Goal: Obtain resource: Obtain resource

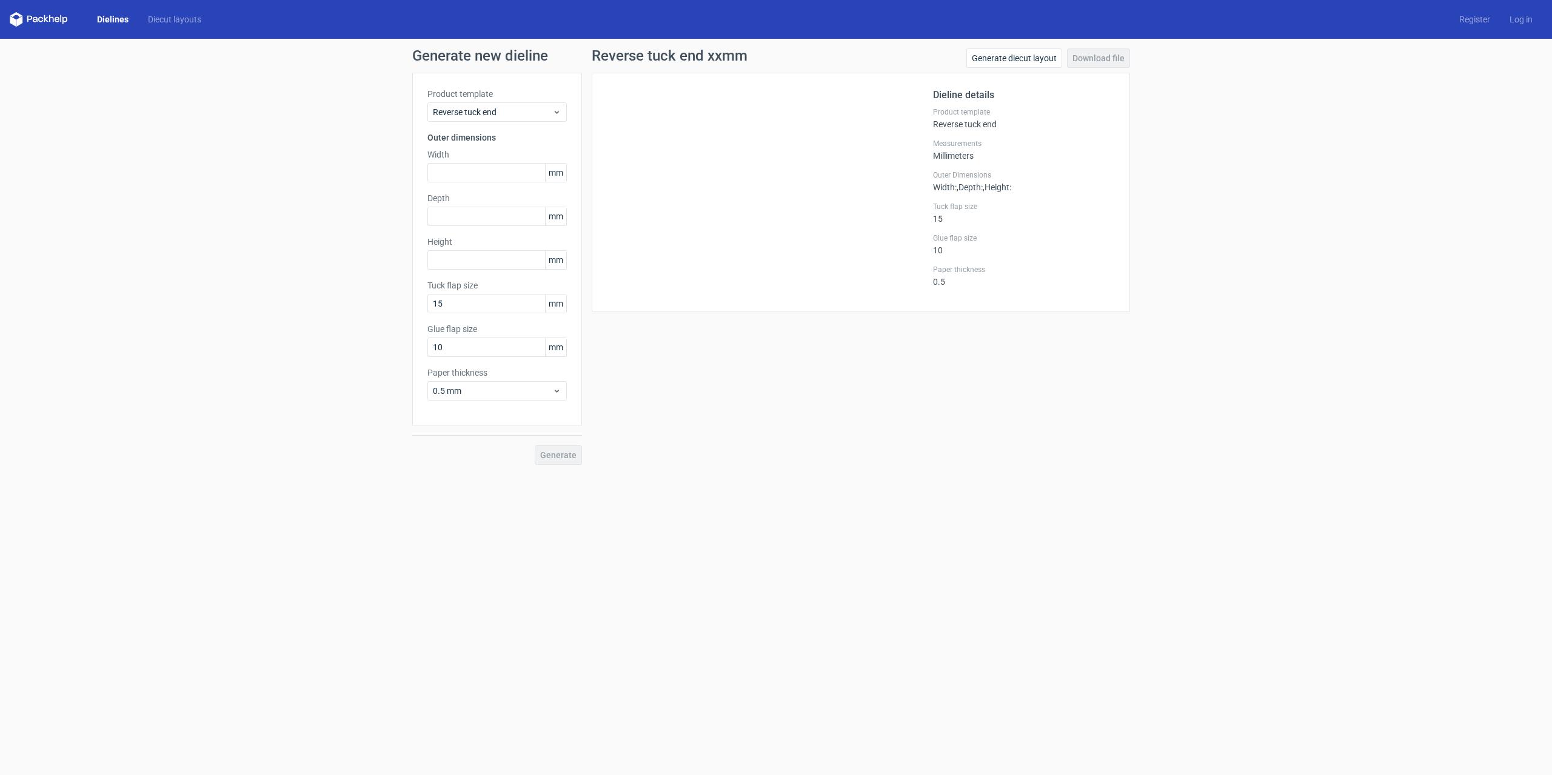
click at [119, 18] on link "Dielines" at bounding box center [112, 19] width 51 height 12
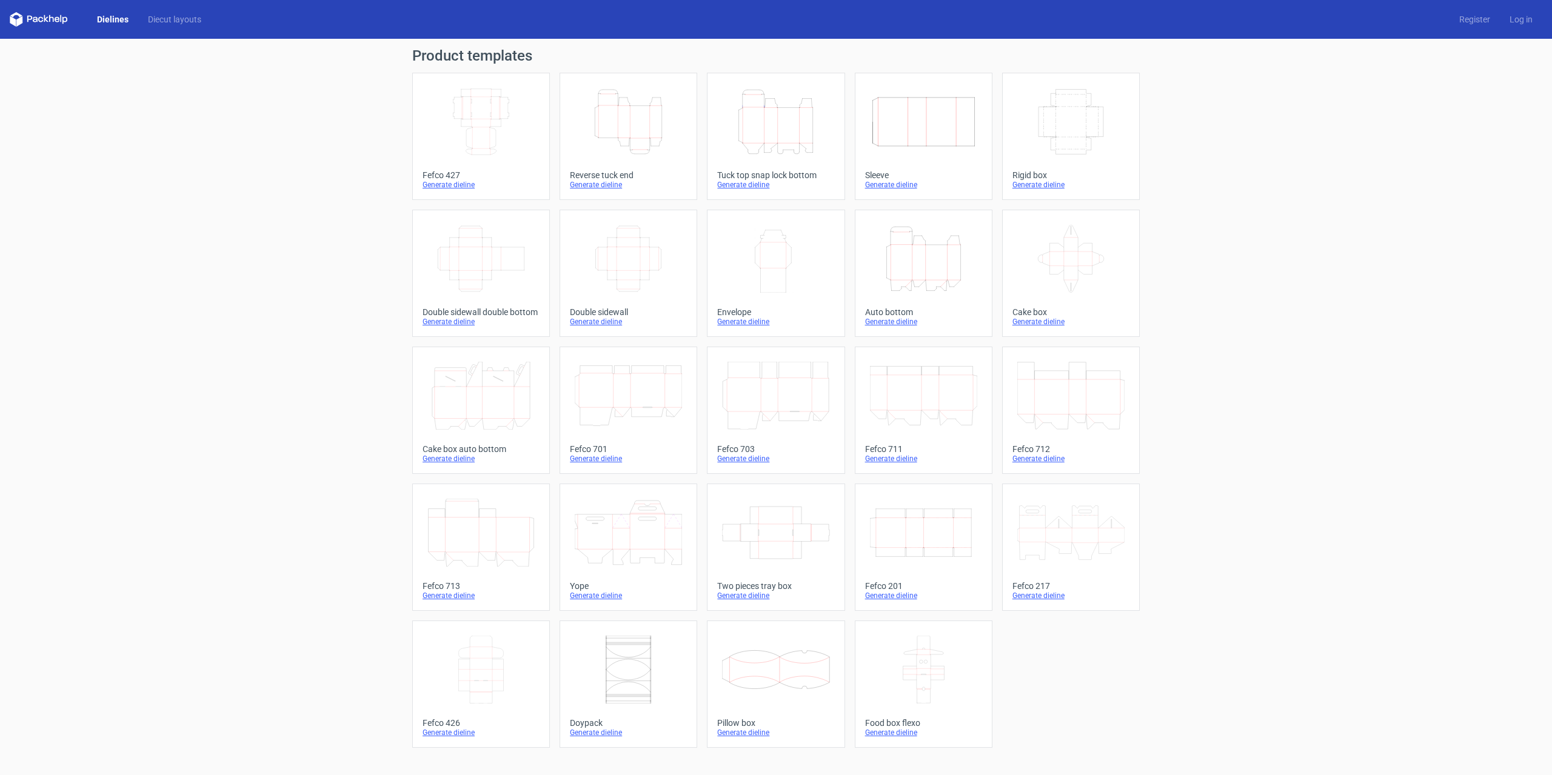
click at [932, 397] on icon at bounding box center [923, 396] width 107 height 68
